Goal: Transaction & Acquisition: Purchase product/service

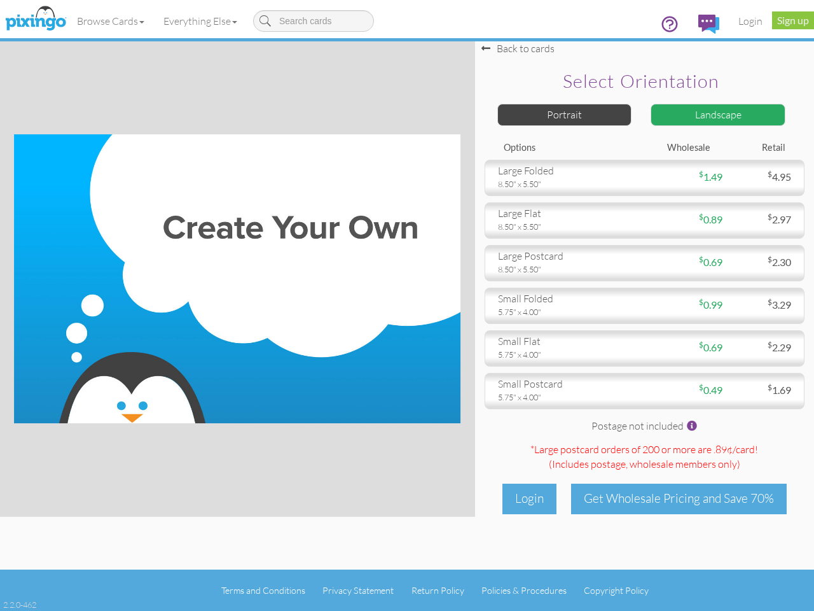
click at [407, 305] on img at bounding box center [237, 278] width 446 height 289
click at [111, 21] on link "Browse Cards" at bounding box center [110, 21] width 86 height 32
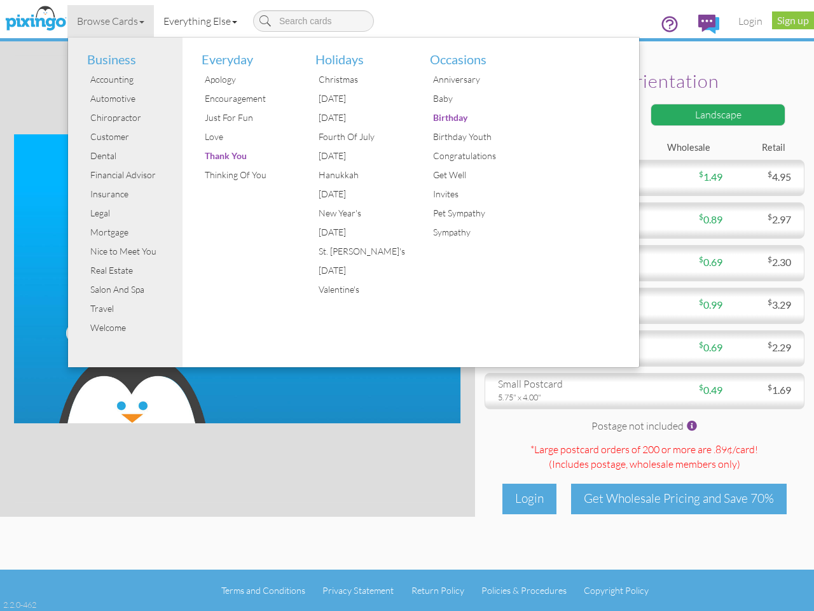
click at [203, 21] on link "Everything Else" at bounding box center [200, 21] width 93 height 32
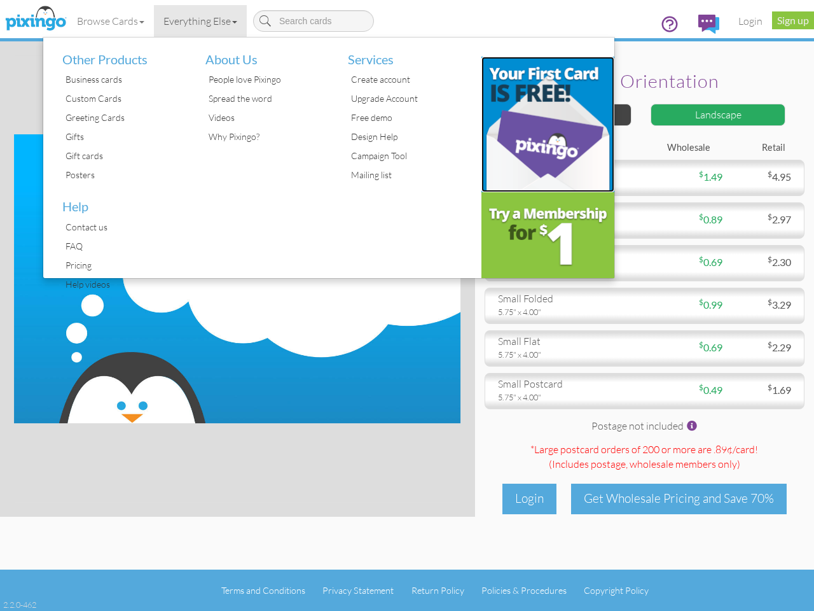
click at [565, 114] on img at bounding box center [548, 124] width 134 height 135
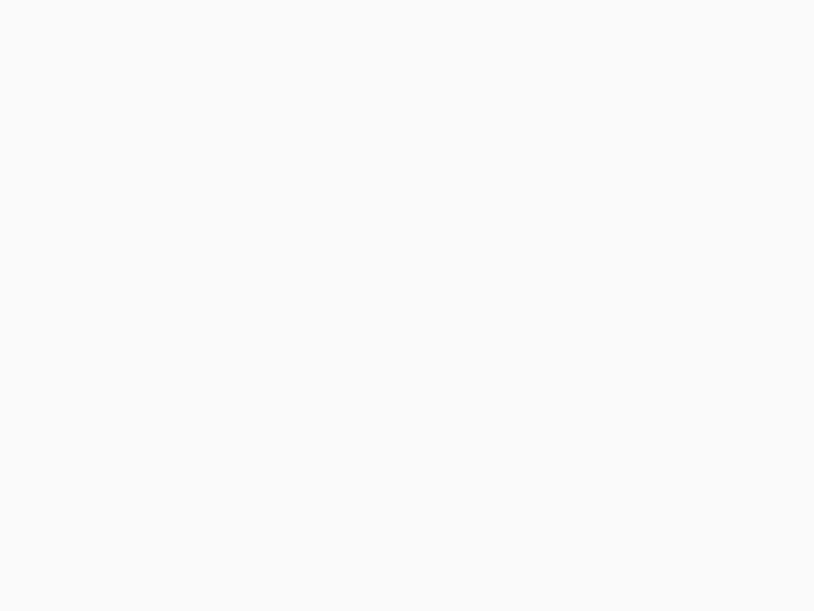
click at [718, 114] on body at bounding box center [407, 305] width 814 height 611
click at [644, 177] on body at bounding box center [407, 305] width 814 height 611
click at [644, 220] on body at bounding box center [407, 305] width 814 height 611
click at [644, 263] on body at bounding box center [407, 305] width 814 height 611
click at [644, 305] on body at bounding box center [407, 305] width 814 height 611
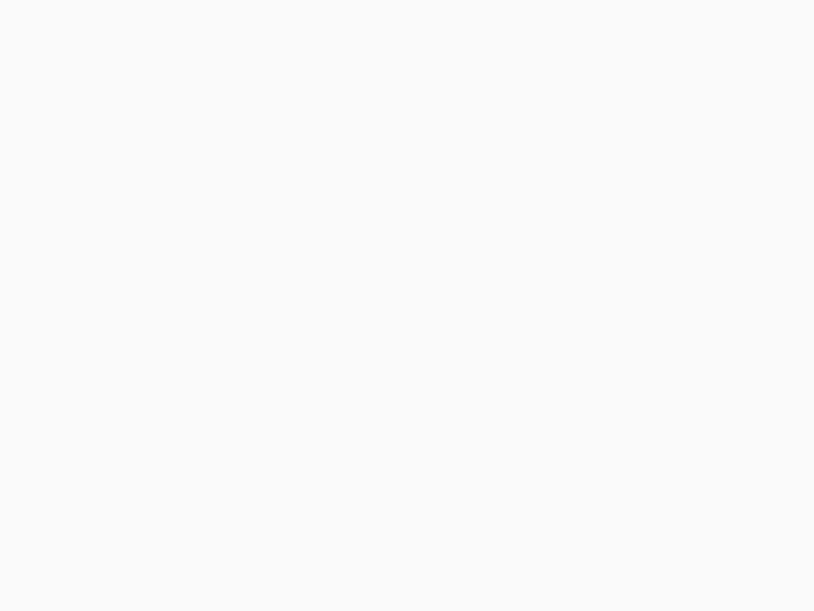
click at [644, 348] on body at bounding box center [407, 305] width 814 height 611
